Goal: Task Accomplishment & Management: Manage account settings

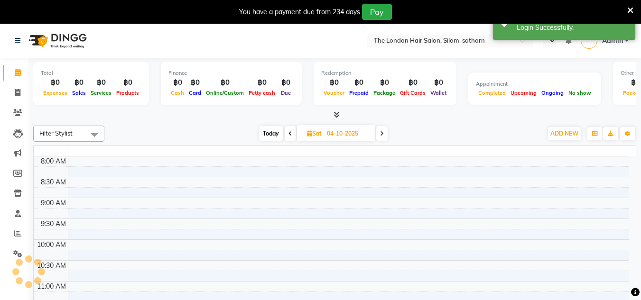
select select "en"
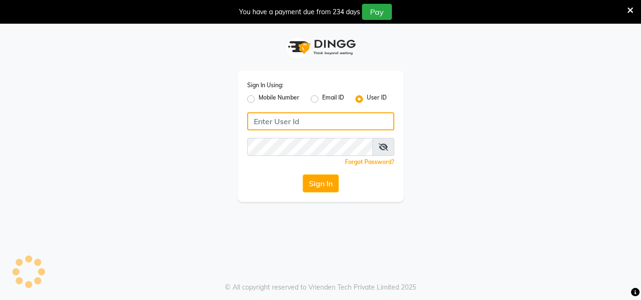
type input "thelondonhairsalon"
